Goal: Navigation & Orientation: Find specific page/section

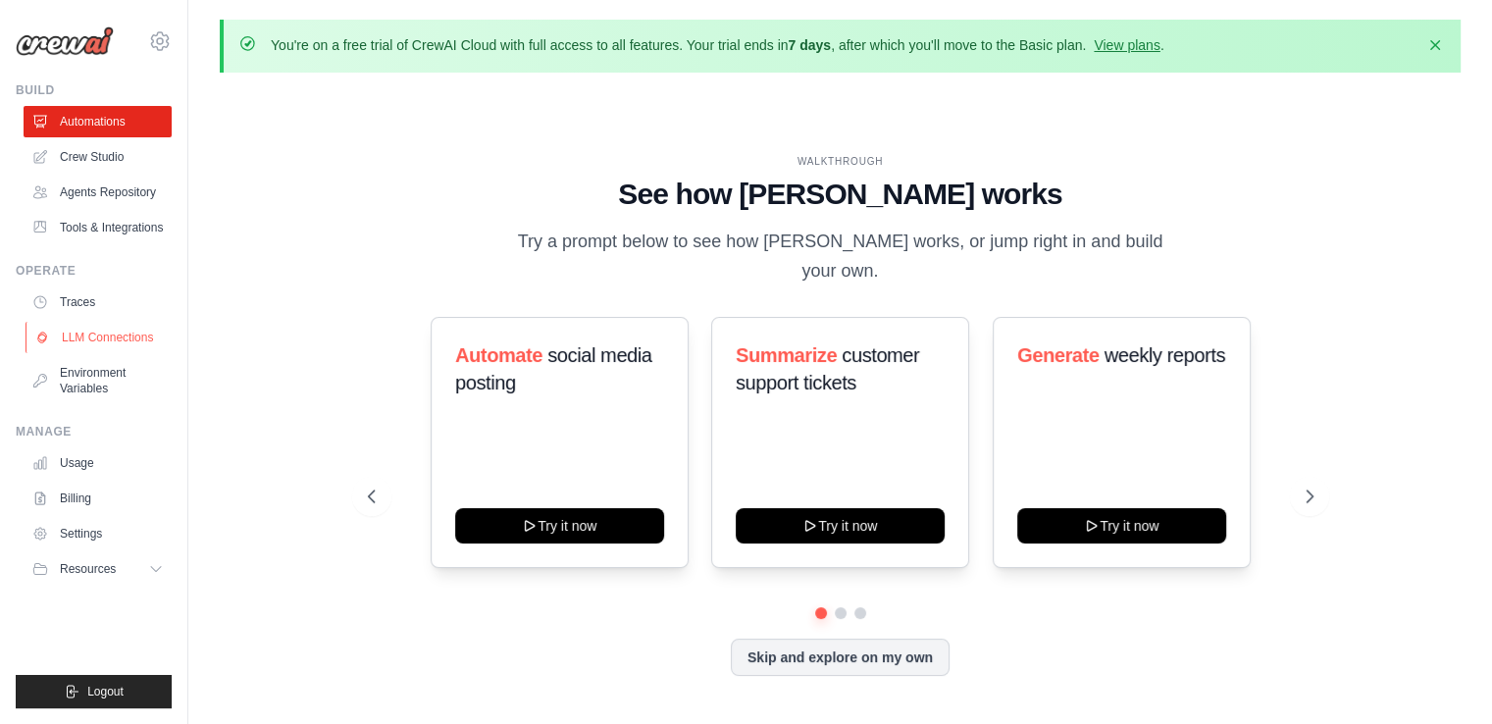
click at [109, 331] on link "LLM Connections" at bounding box center [100, 337] width 148 height 31
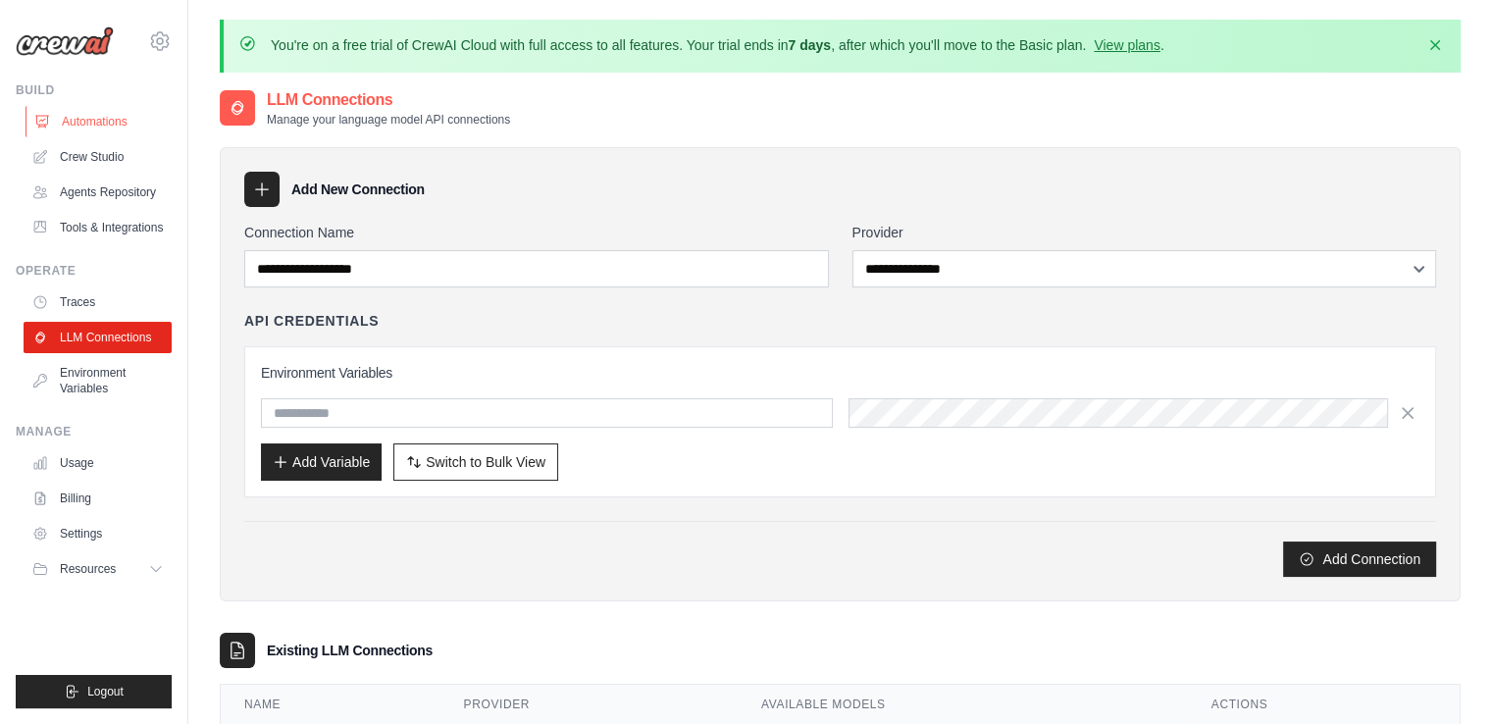
click at [78, 107] on link "Automations" at bounding box center [100, 121] width 148 height 31
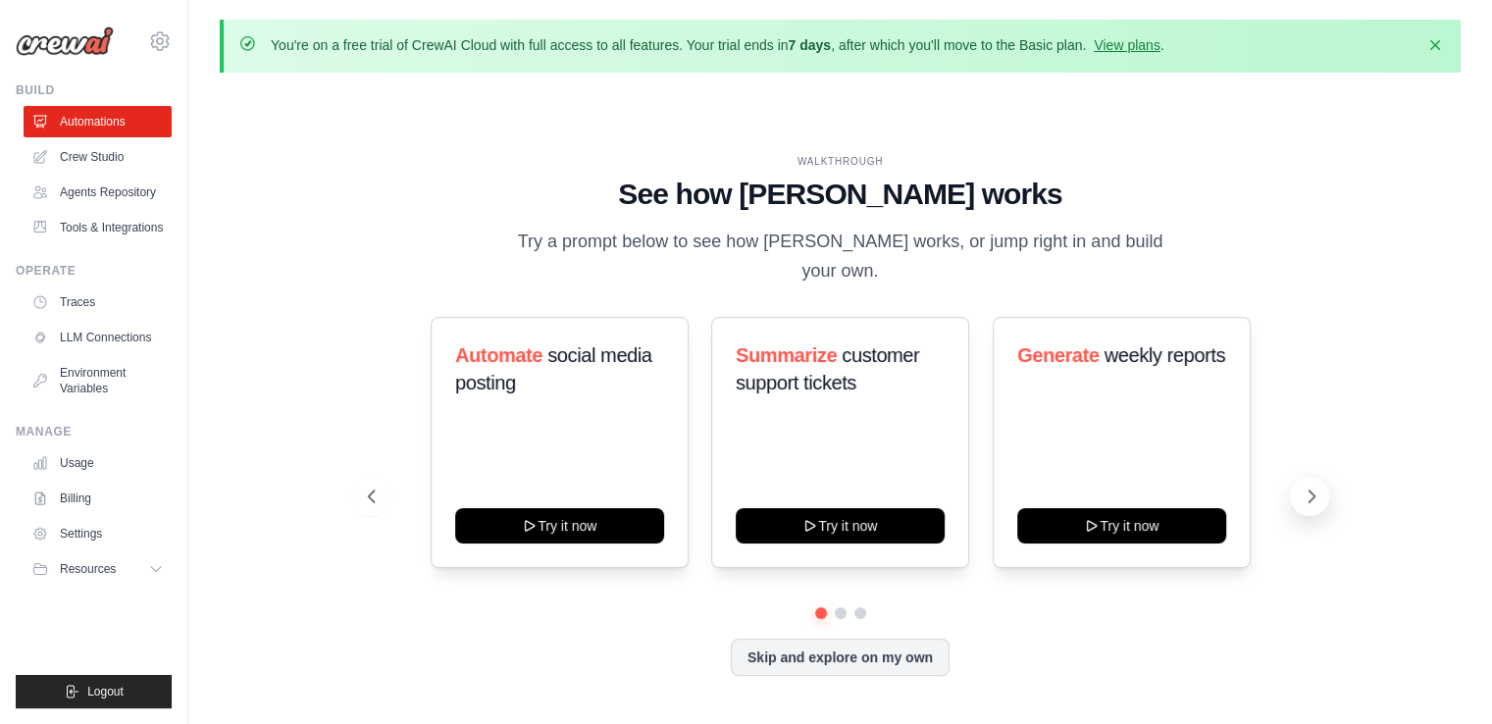
click at [1319, 487] on icon at bounding box center [1312, 497] width 20 height 20
